Goal: Task Accomplishment & Management: Manage account settings

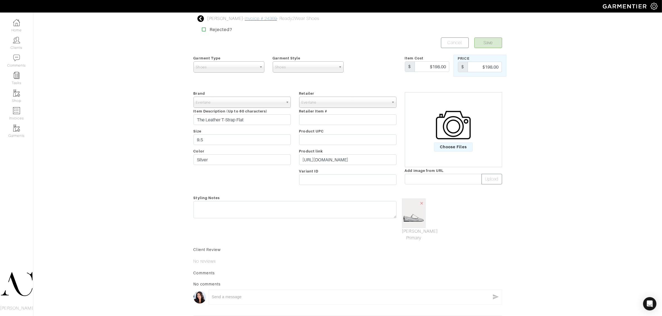
click at [263, 18] on link "Invoice # 24369" at bounding box center [261, 18] width 32 height 5
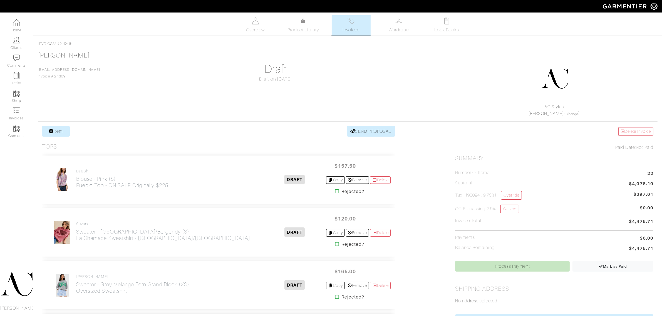
scroll to position [1858, 0]
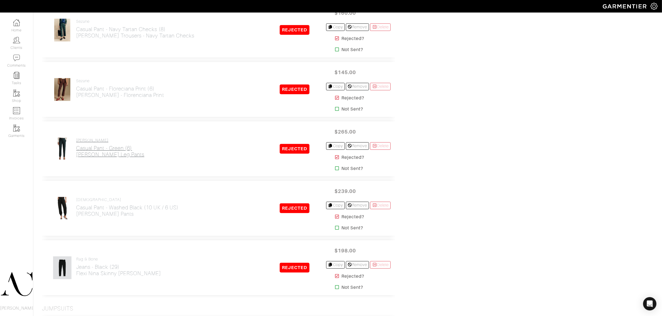
click at [88, 156] on h2 "Casual Pant - Green (6) Jade Slim Leg Pants" at bounding box center [110, 151] width 68 height 13
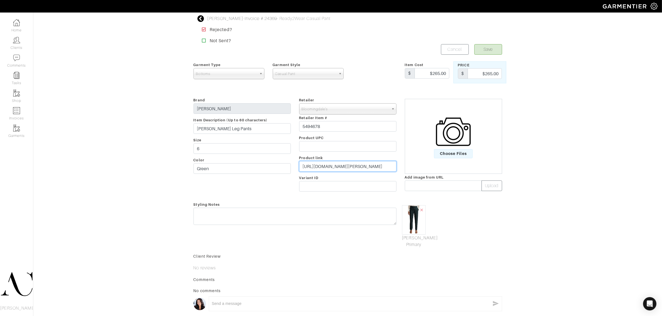
click at [321, 167] on input "[URL][DOMAIN_NAME][PERSON_NAME]" at bounding box center [347, 166] width 97 height 11
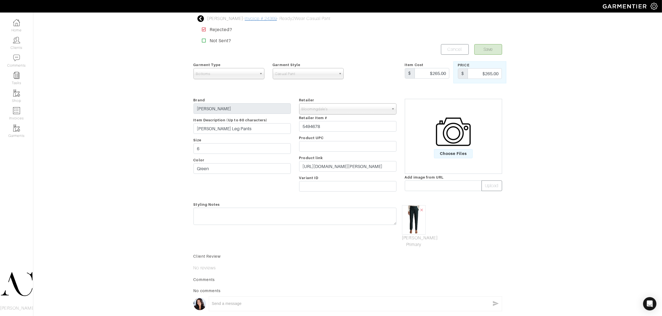
click at [255, 19] on link "Invoice # 24369" at bounding box center [261, 18] width 32 height 5
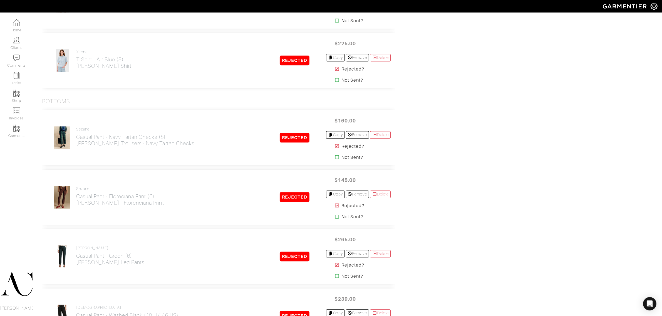
scroll to position [1737, 0]
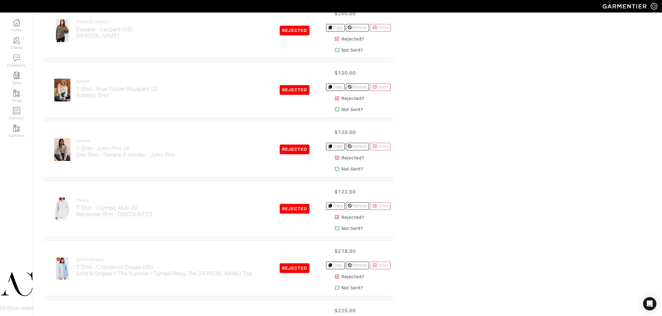
scroll to position [2406, 0]
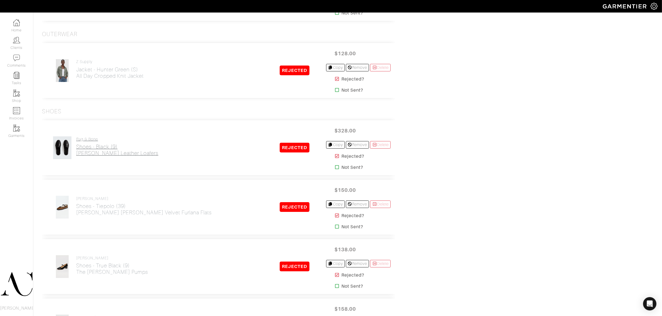
click at [95, 149] on h2 "Shoes - Black (9) [PERSON_NAME] Leather Loafers" at bounding box center [117, 150] width 82 height 13
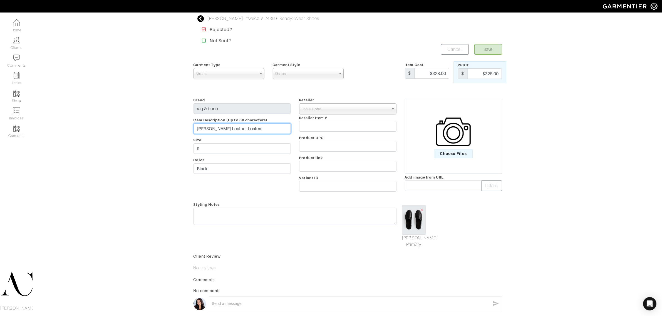
click at [243, 126] on input "[PERSON_NAME] Leather Loafers" at bounding box center [241, 128] width 97 height 11
